Goal: Information Seeking & Learning: Learn about a topic

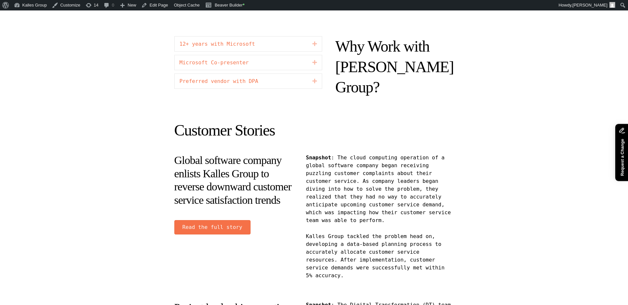
scroll to position [948, 0]
click at [316, 43] on icon "Expand" at bounding box center [314, 43] width 5 height 8
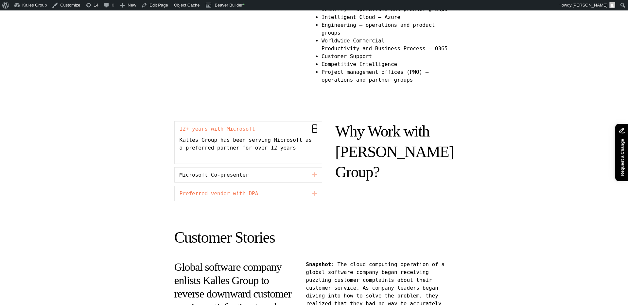
scroll to position [864, 0]
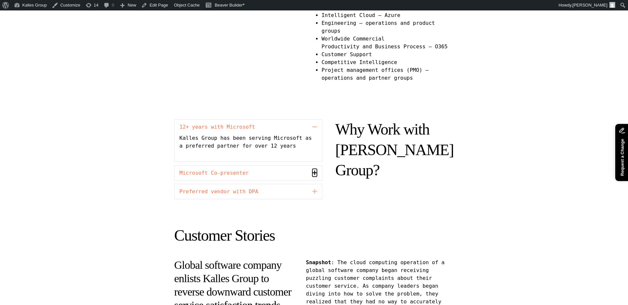
click at [315, 173] on icon "Expand" at bounding box center [314, 173] width 5 height 8
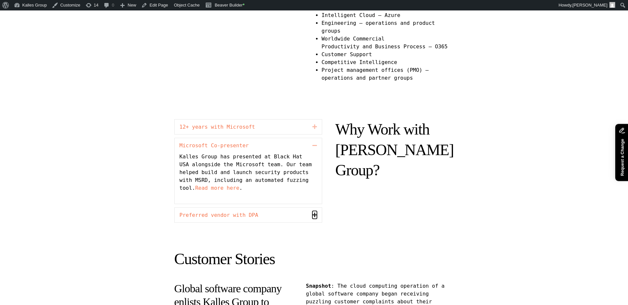
click at [315, 215] on icon "Expand" at bounding box center [314, 215] width 5 height 8
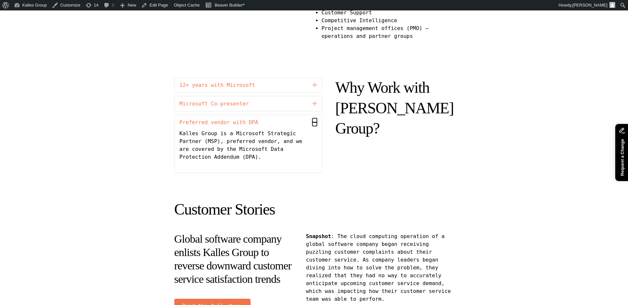
scroll to position [902, 0]
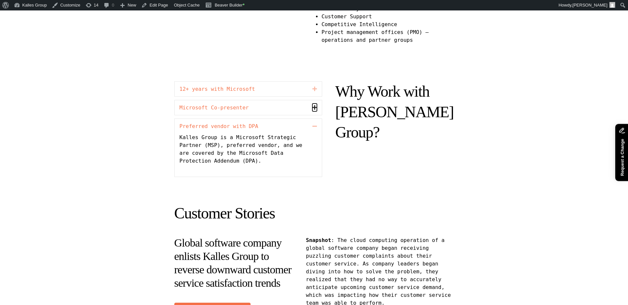
click at [315, 107] on icon "Collapse" at bounding box center [314, 108] width 5 height 8
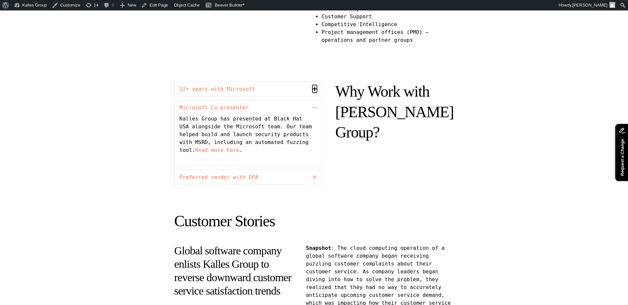
click at [317, 92] on icon "Collapse" at bounding box center [314, 89] width 5 height 8
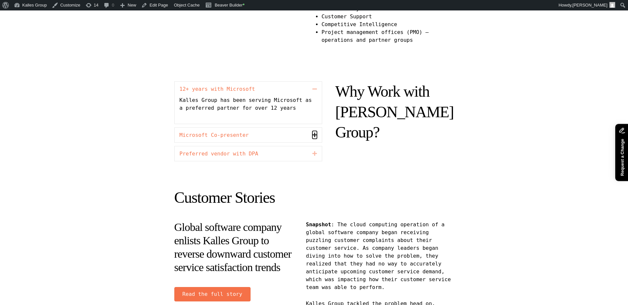
click at [315, 133] on icon "Collapse" at bounding box center [314, 135] width 5 height 8
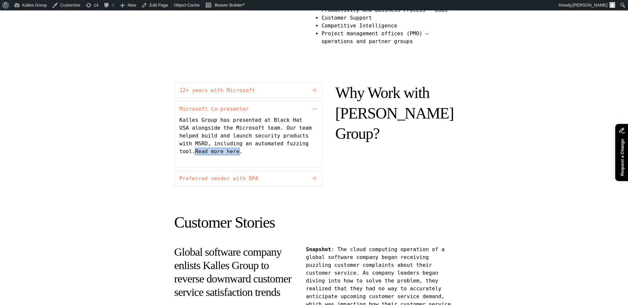
scroll to position [911, 0]
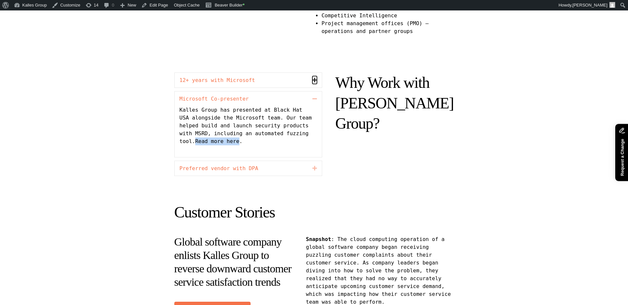
click at [316, 82] on icon "Collapse" at bounding box center [314, 80] width 5 height 8
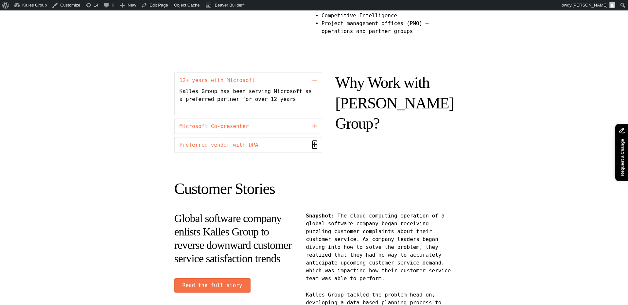
click at [316, 141] on icon "Collapse" at bounding box center [314, 145] width 5 height 8
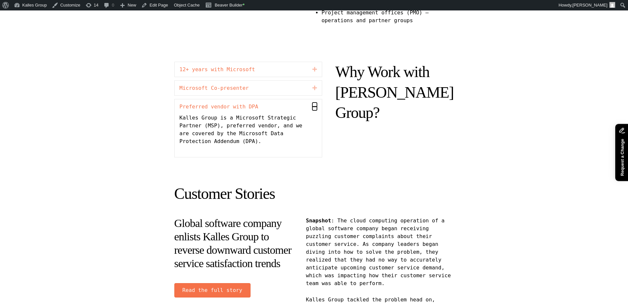
scroll to position [924, 0]
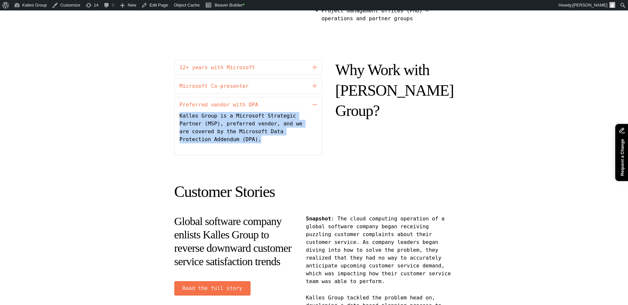
drag, startPoint x: 272, startPoint y: 141, endPoint x: 180, endPoint y: 111, distance: 97.2
click at [180, 111] on div "Preferred vendor with DPA Collapse Kalles Group is a Microsoft Strategic Partne…" at bounding box center [248, 126] width 148 height 59
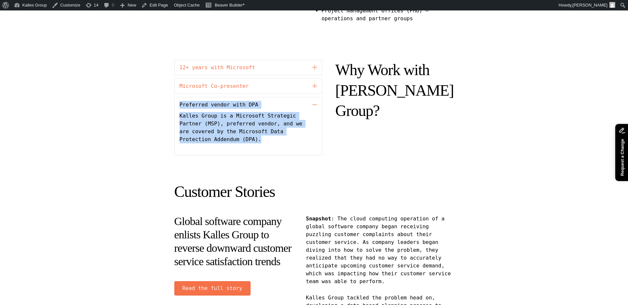
drag, startPoint x: 177, startPoint y: 102, endPoint x: 270, endPoint y: 138, distance: 99.8
click at [270, 138] on div "Preferred vendor with DPA Collapse Kalles Group is a Microsoft Strategic Partne…" at bounding box center [248, 126] width 148 height 59
copy div "Preferred vendor with DPA Collapse Kalles Group is a Microsoft Strategic Partne…"
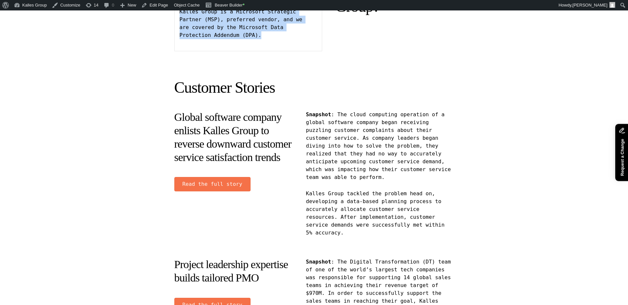
scroll to position [1042, 0]
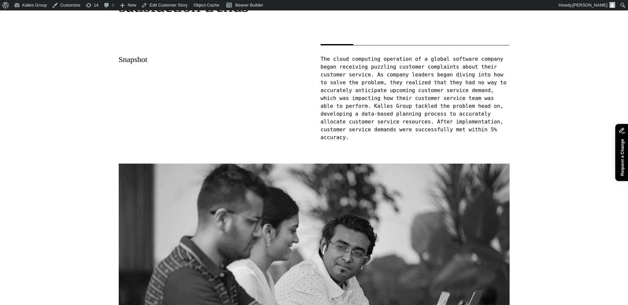
scroll to position [149, 0]
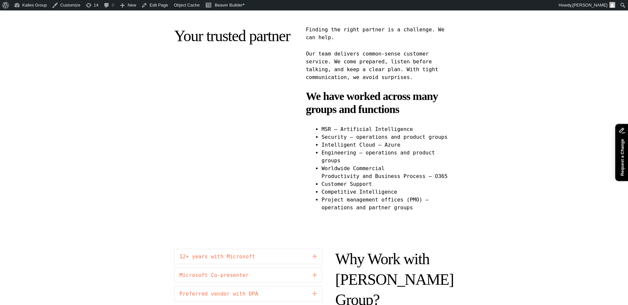
scroll to position [732, 0]
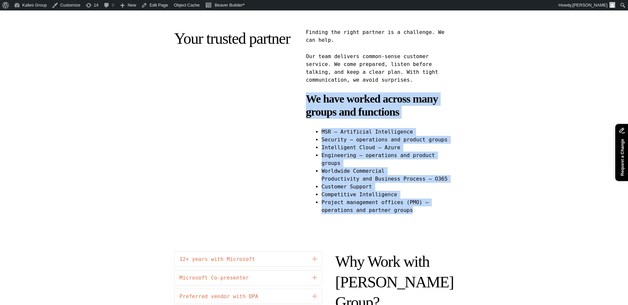
drag, startPoint x: 425, startPoint y: 211, endPoint x: 306, endPoint y: 96, distance: 165.6
click at [306, 96] on div "Finding the right partner is a challenge. We can help. Our team delivers common…" at bounding box center [380, 121] width 148 height 186
copy div "We have worked across many groups and functions MSR – Artificial Intelligence S…"
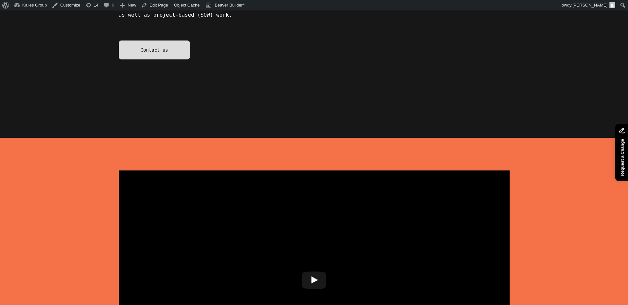
scroll to position [0, 0]
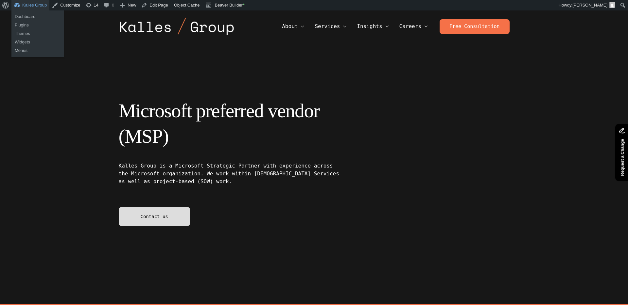
click at [28, 6] on link "Kalles Group" at bounding box center [30, 5] width 38 height 10
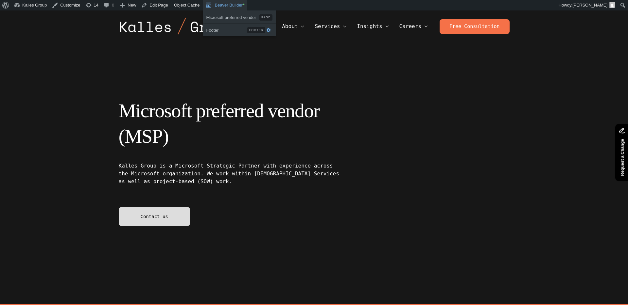
click at [240, 6] on link "Beaver Builder •" at bounding box center [225, 5] width 44 height 10
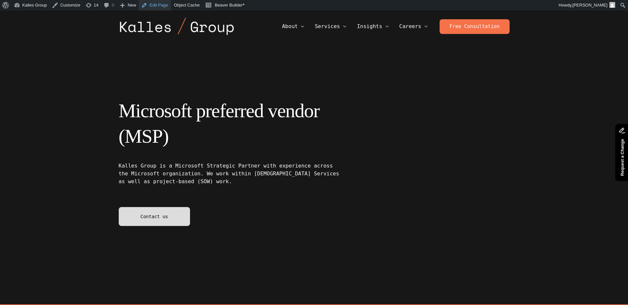
click at [162, 6] on link "Edit Page" at bounding box center [155, 5] width 32 height 10
